Goal: Task Accomplishment & Management: Use online tool/utility

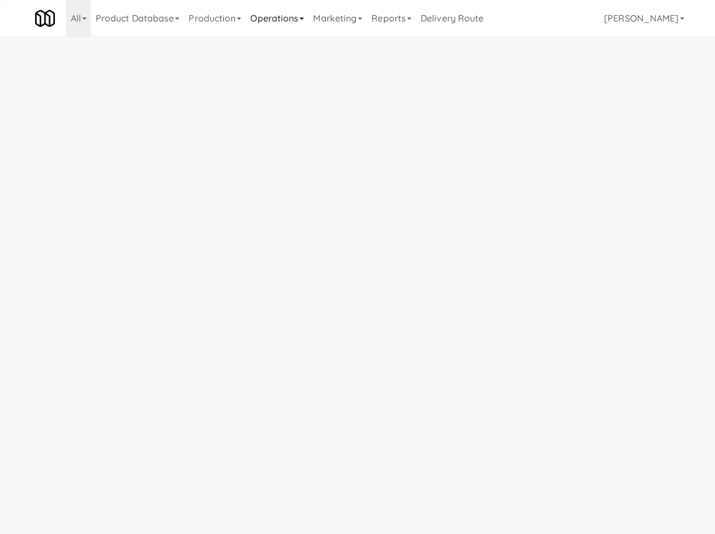
click at [272, 16] on link "Operations" at bounding box center [277, 18] width 63 height 36
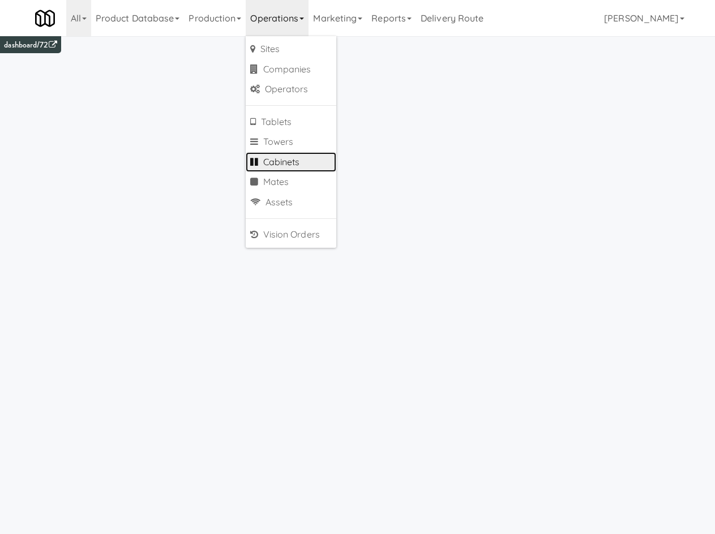
click at [305, 163] on link "Cabinets" at bounding box center [291, 162] width 91 height 20
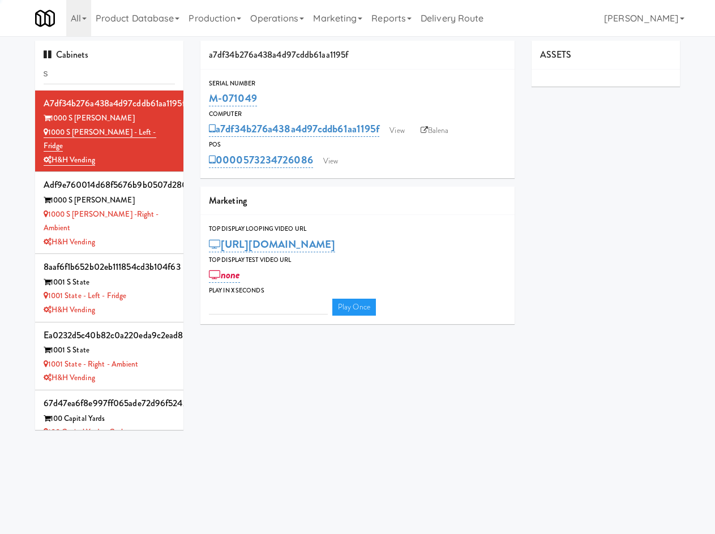
type input "su"
type input "3"
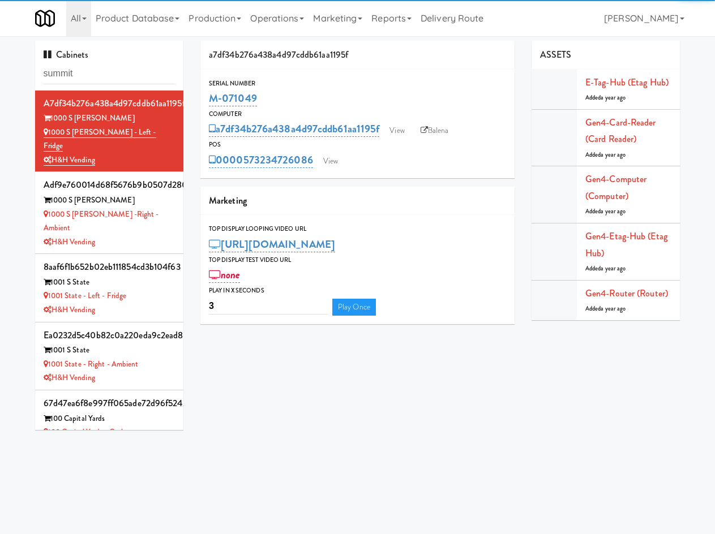
type input "summit"
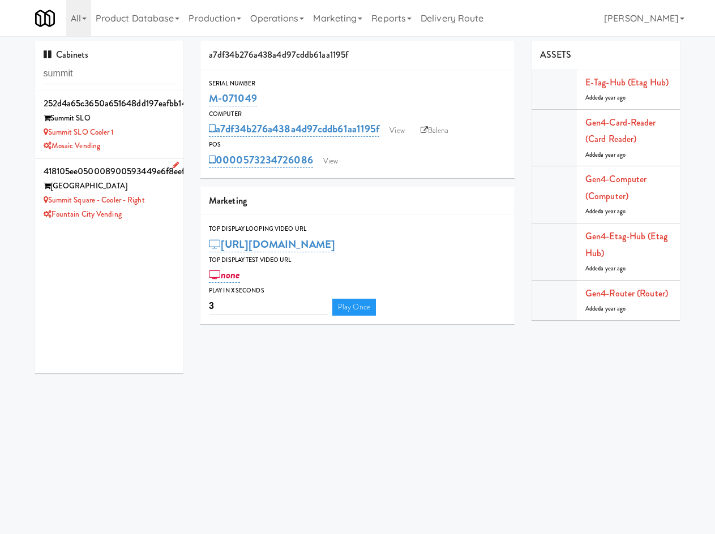
click at [163, 225] on li "418105ee050008900593449e6f8eefdc [GEOGRAPHIC_DATA] [GEOGRAPHIC_DATA] - Cooler -…" at bounding box center [109, 191] width 149 height 67
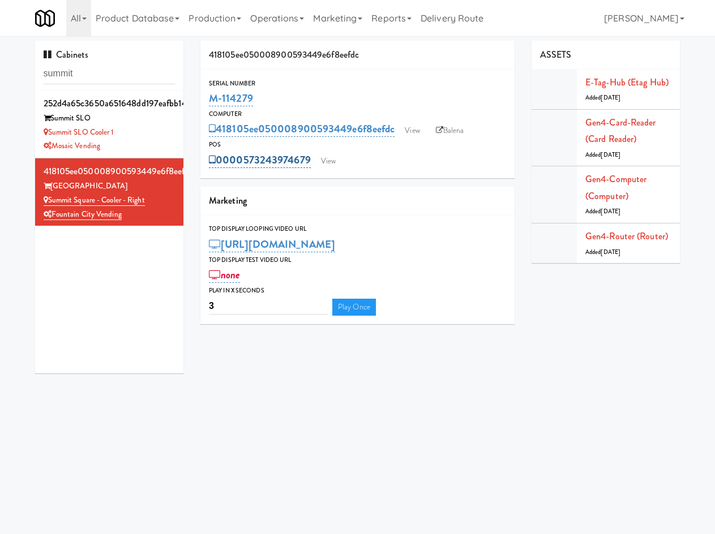
drag, startPoint x: 316, startPoint y: 148, endPoint x: 311, endPoint y: 159, distance: 12.7
click at [311, 159] on div "POS 0000573243974679 View" at bounding box center [357, 154] width 314 height 31
copy div "0000573243974679"
click at [333, 164] on link "View" at bounding box center [328, 161] width 26 height 17
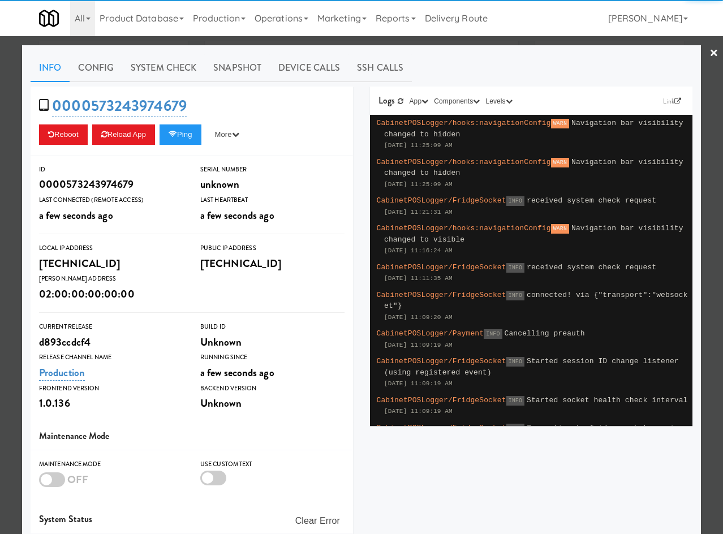
drag, startPoint x: 146, startPoint y: 68, endPoint x: 151, endPoint y: 84, distance: 16.5
click at [146, 69] on link "System Check" at bounding box center [163, 68] width 83 height 28
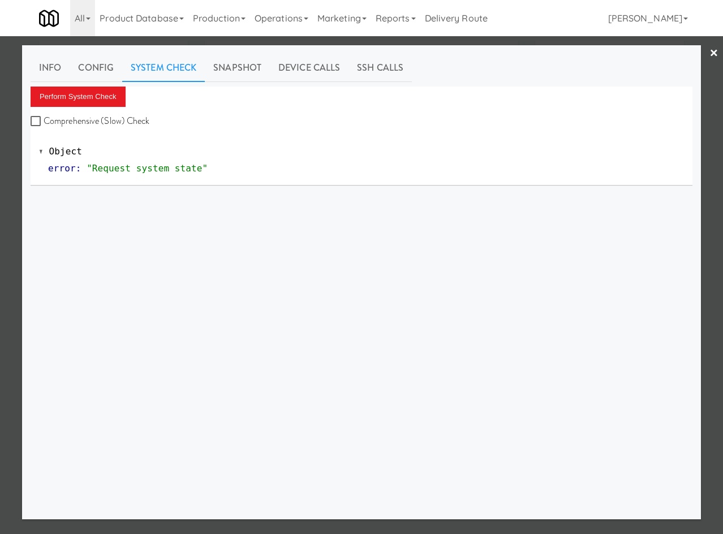
click at [96, 113] on label "Comprehensive (Slow) Check" at bounding box center [90, 121] width 119 height 17
click at [44, 117] on input "Comprehensive (Slow) Check" at bounding box center [37, 121] width 13 height 9
drag, startPoint x: 82, startPoint y: 125, endPoint x: 78, endPoint y: 91, distance: 34.2
click at [80, 122] on label "Comprehensive (Slow) Check" at bounding box center [90, 121] width 119 height 17
click at [44, 122] on input "Comprehensive (Slow) Check" at bounding box center [37, 121] width 13 height 9
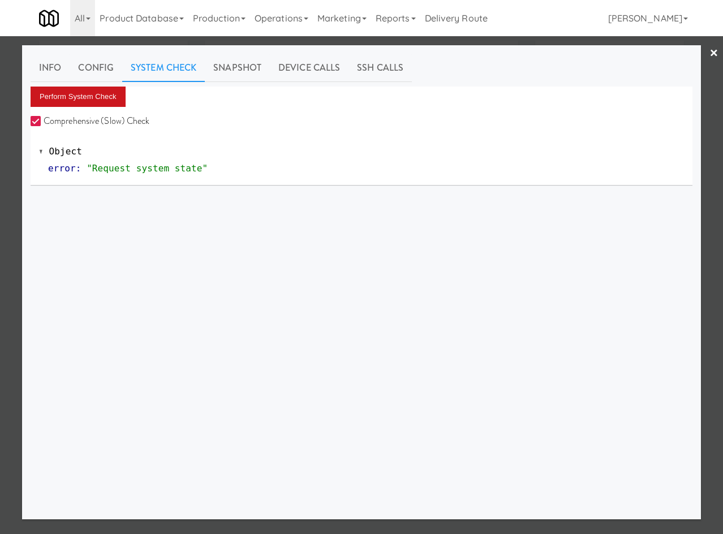
checkbox input "false"
click at [78, 91] on button "Perform System Check" at bounding box center [78, 97] width 95 height 20
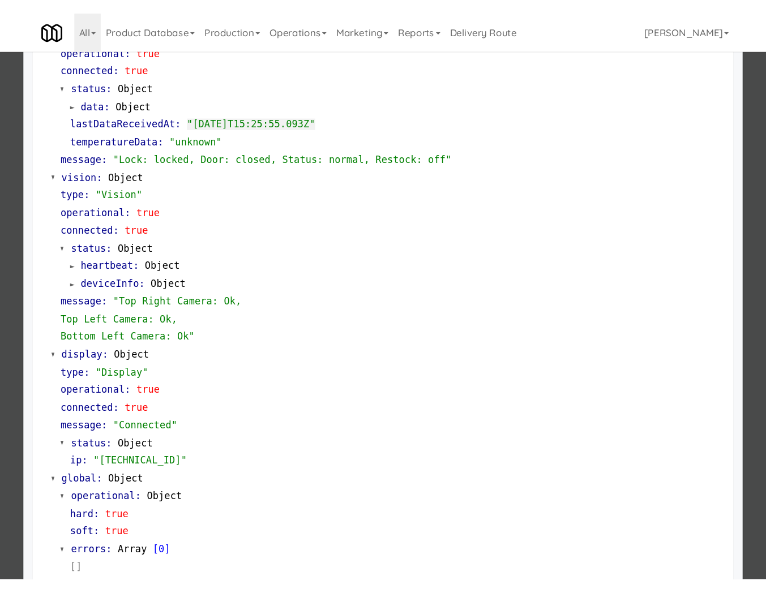
scroll to position [345, 0]
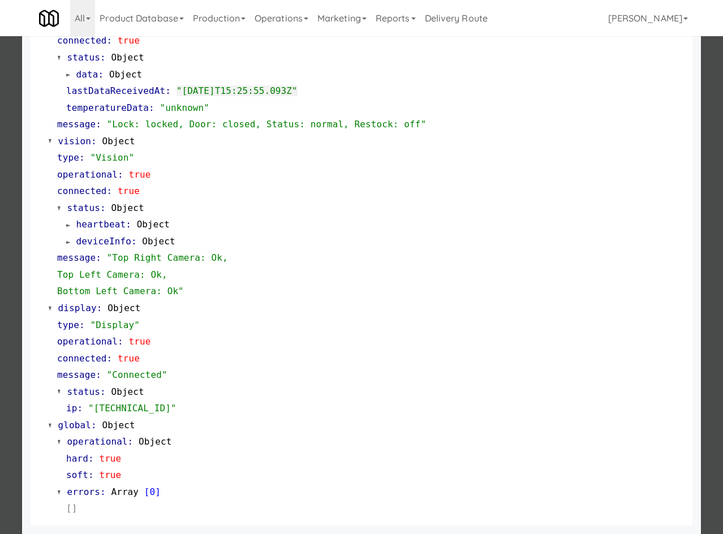
click at [12, 439] on div at bounding box center [361, 267] width 723 height 534
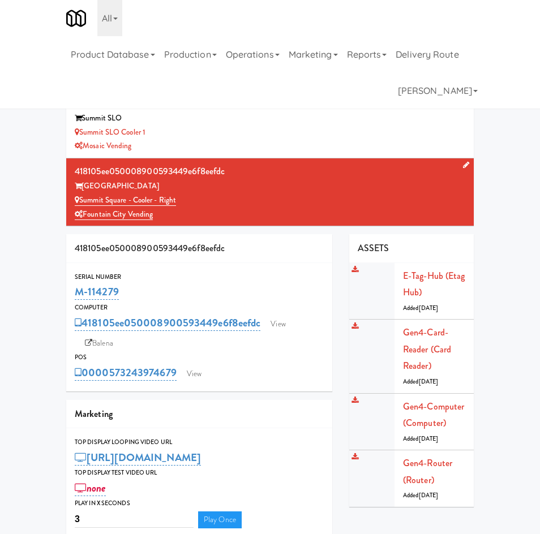
click at [49, 416] on div "Cabinets summit 252d4a65c3650a651648dd197eafbb14 Summit SLO Summit SLO Cooler 1…" at bounding box center [270, 293] width 540 height 505
